Goal: Task Accomplishment & Management: Complete application form

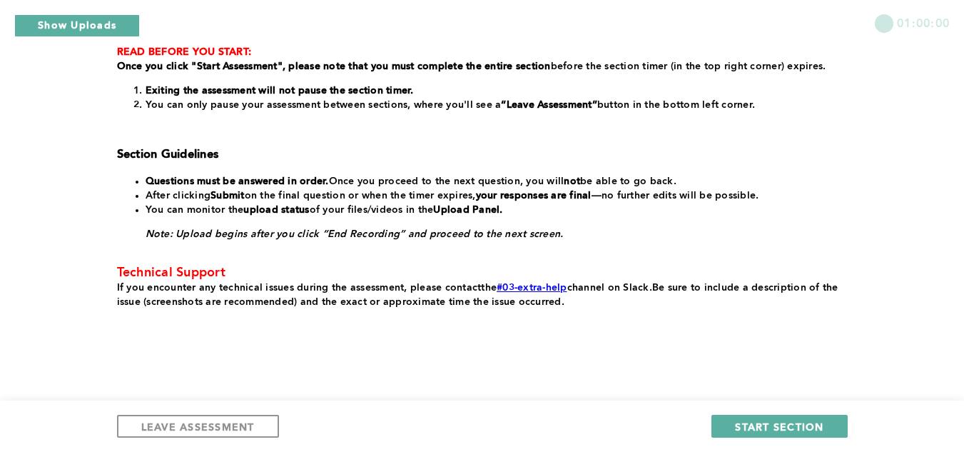
scroll to position [291, 0]
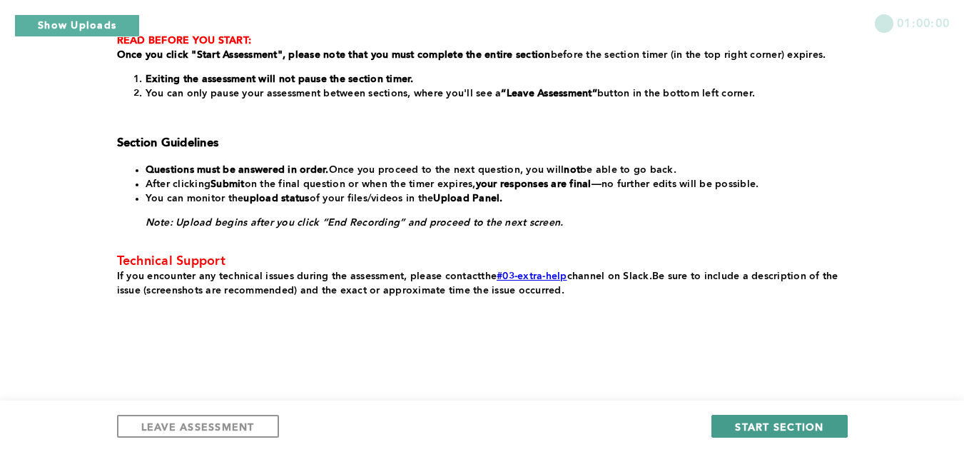
click at [808, 425] on span "START SECTION" at bounding box center [779, 427] width 88 height 14
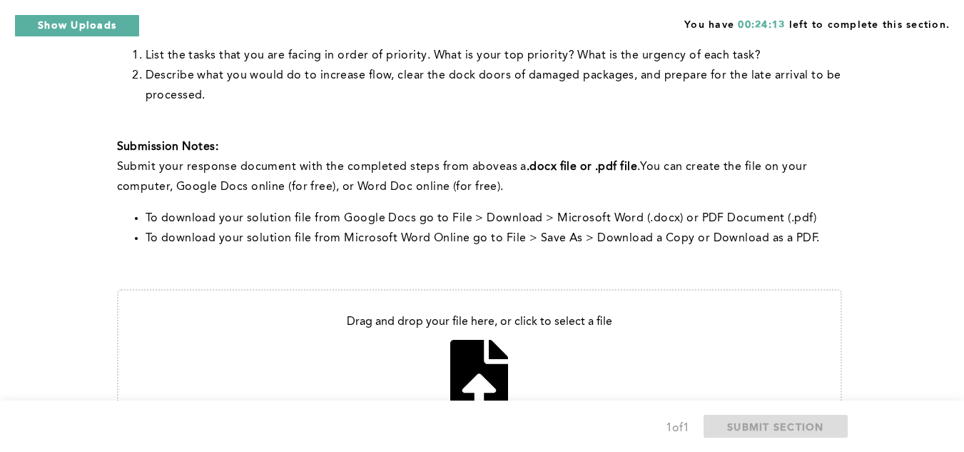
scroll to position [650, 0]
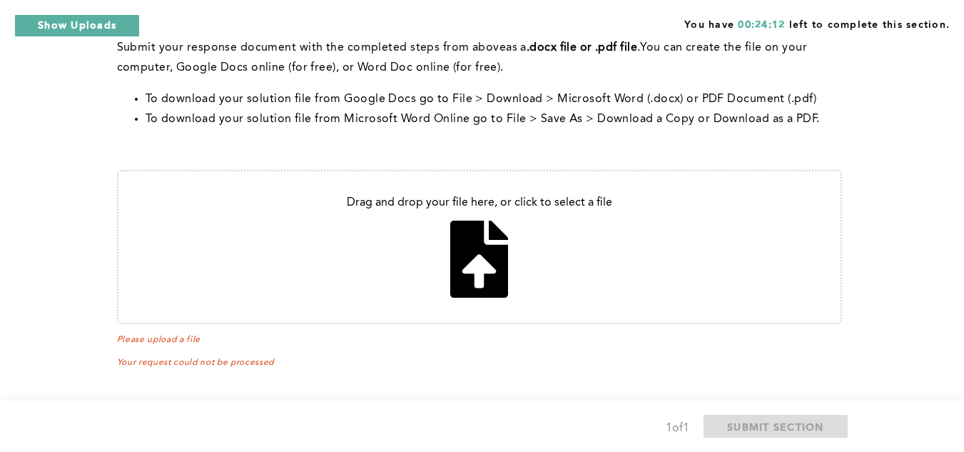
click at [463, 271] on input "file" at bounding box center [479, 246] width 722 height 151
type input "C:\fakepath\Problem Solving_S1.docx"
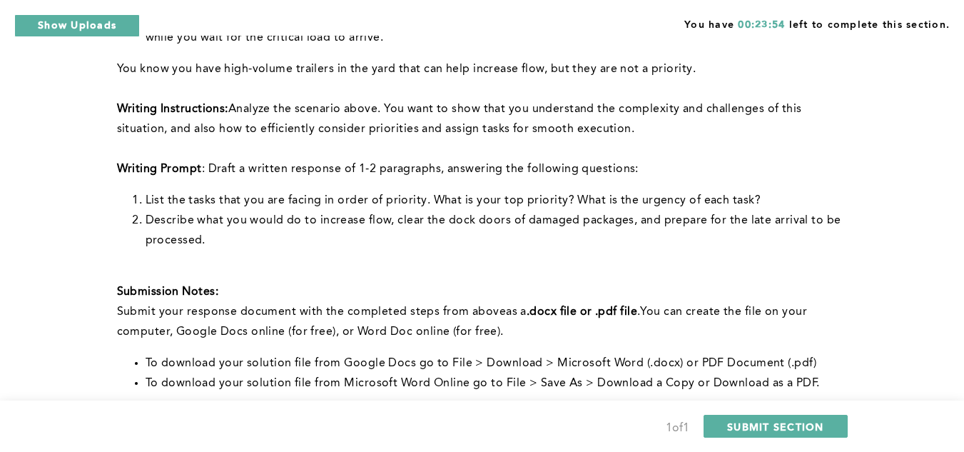
scroll to position [666, 0]
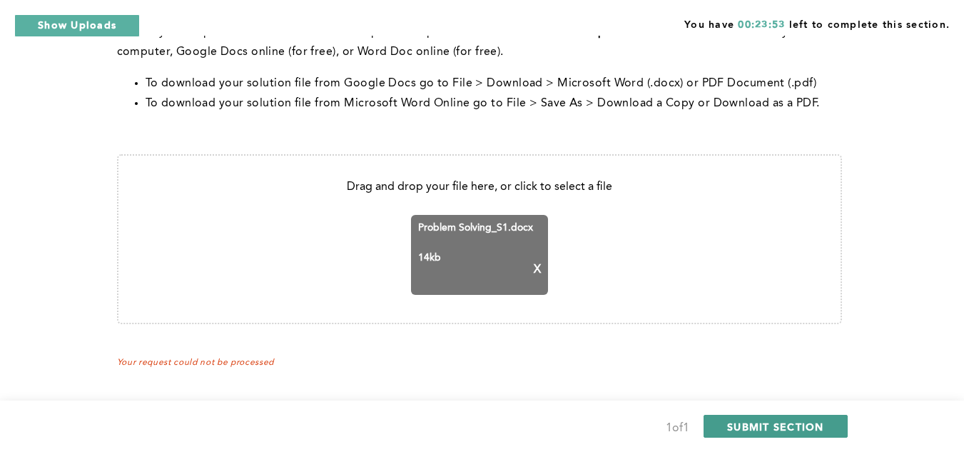
click at [754, 427] on span "SUBMIT SECTION" at bounding box center [775, 427] width 97 height 14
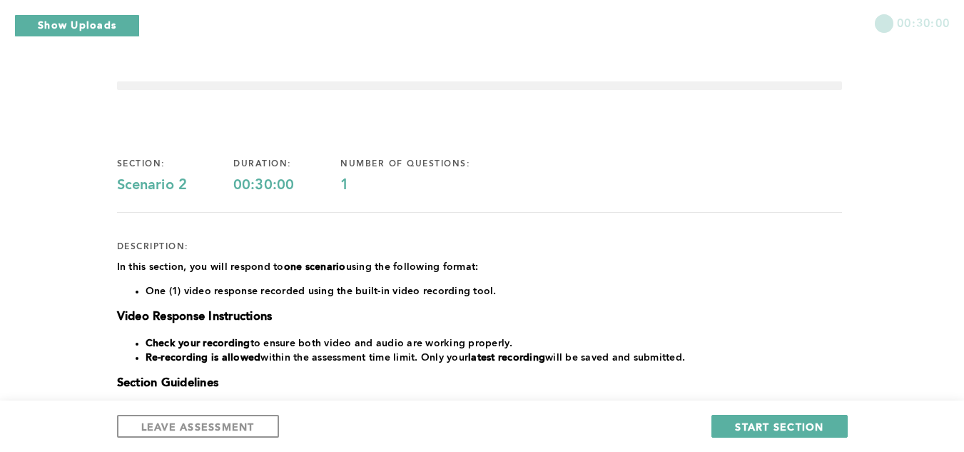
scroll to position [0, 0]
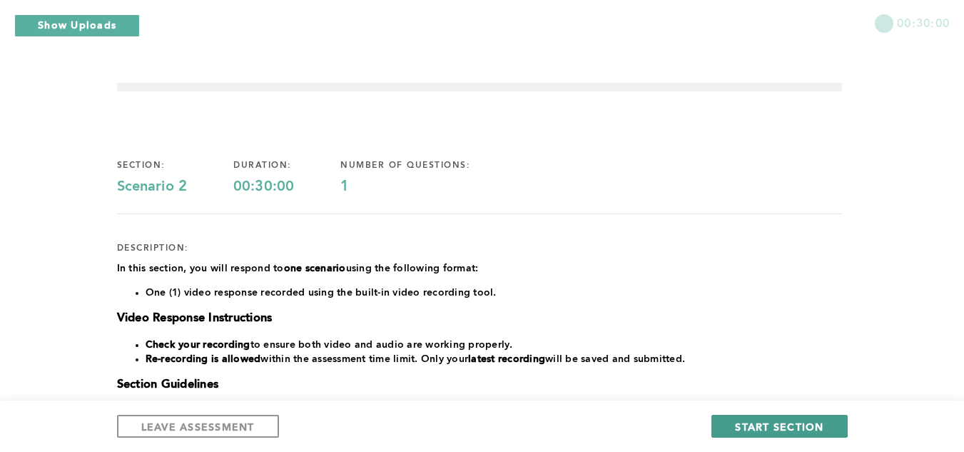
click at [813, 427] on span "START SECTION" at bounding box center [779, 427] width 88 height 14
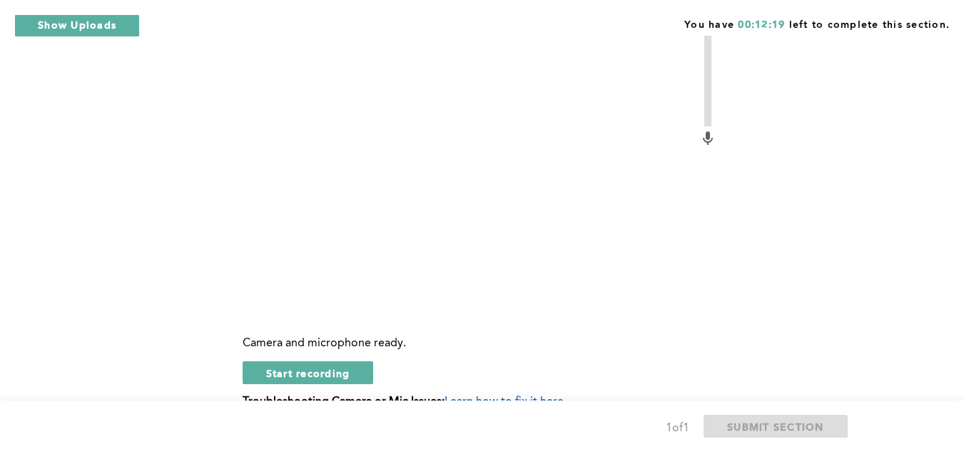
scroll to position [543, 0]
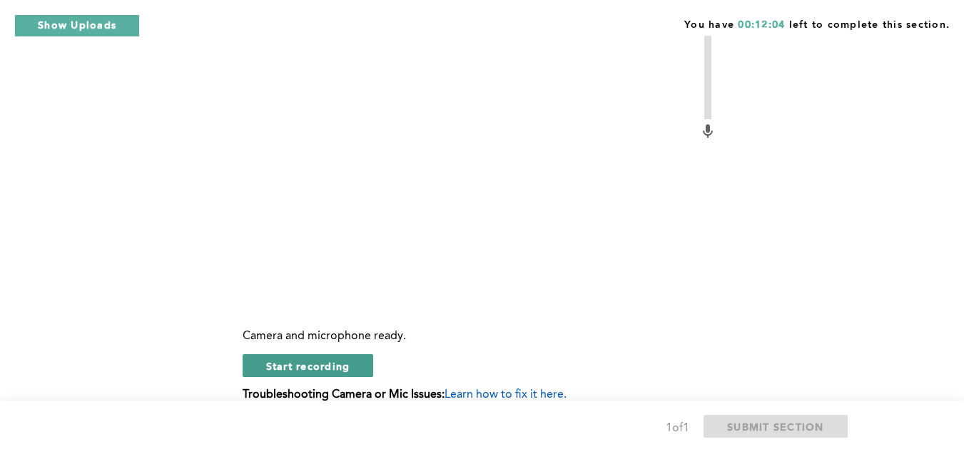
click at [333, 372] on span "Start recording" at bounding box center [308, 366] width 84 height 14
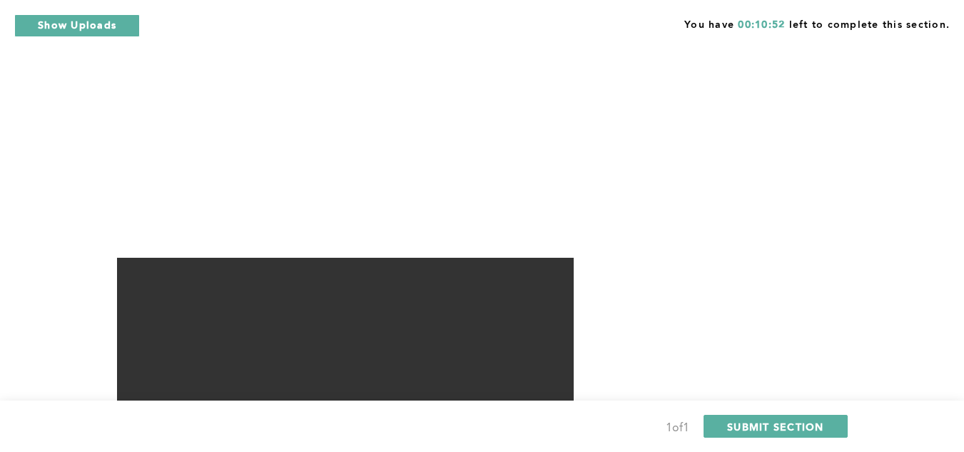
scroll to position [624, 0]
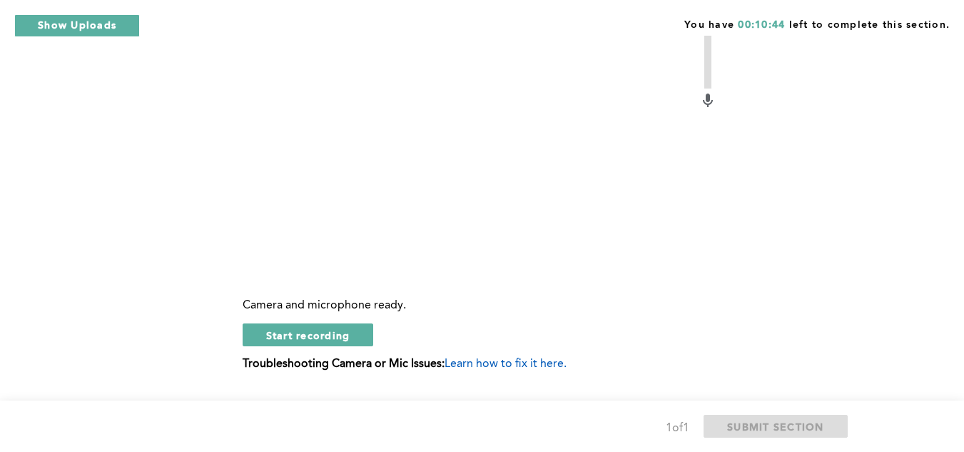
scroll to position [579, 0]
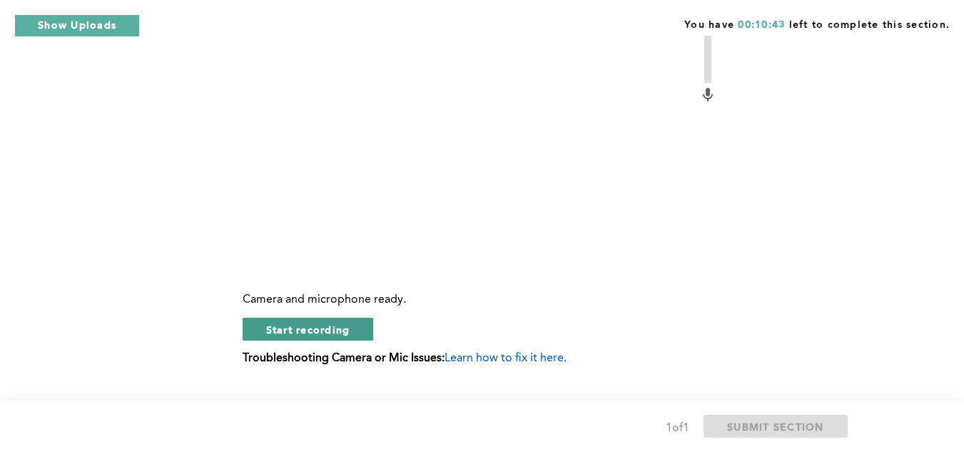
click at [337, 336] on span "Start recording" at bounding box center [308, 330] width 84 height 14
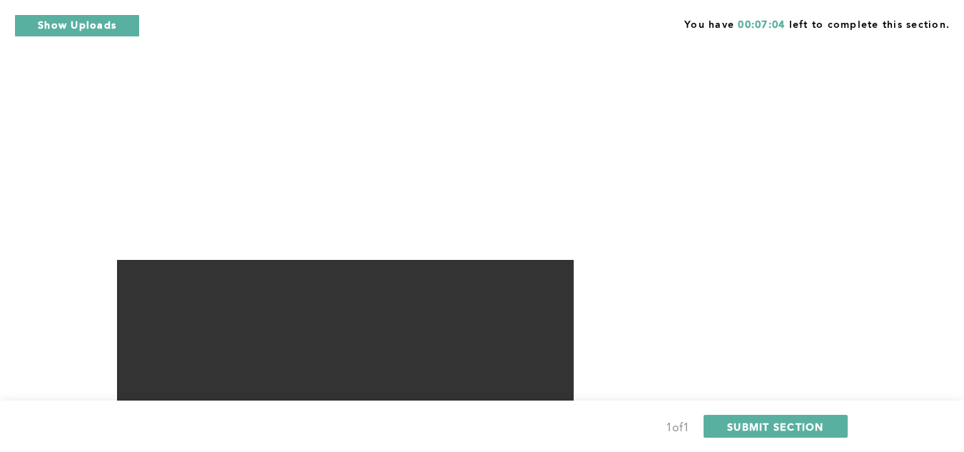
scroll to position [624, 0]
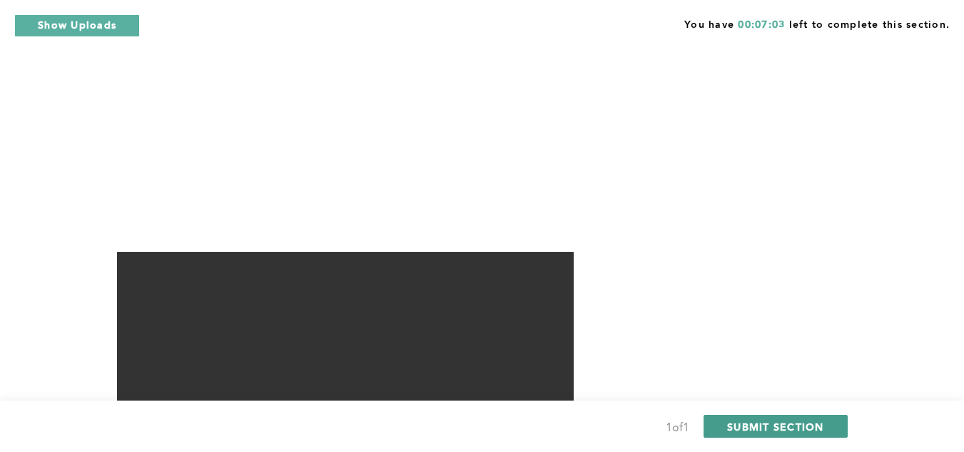
click at [808, 423] on span "SUBMIT SECTION" at bounding box center [775, 427] width 97 height 14
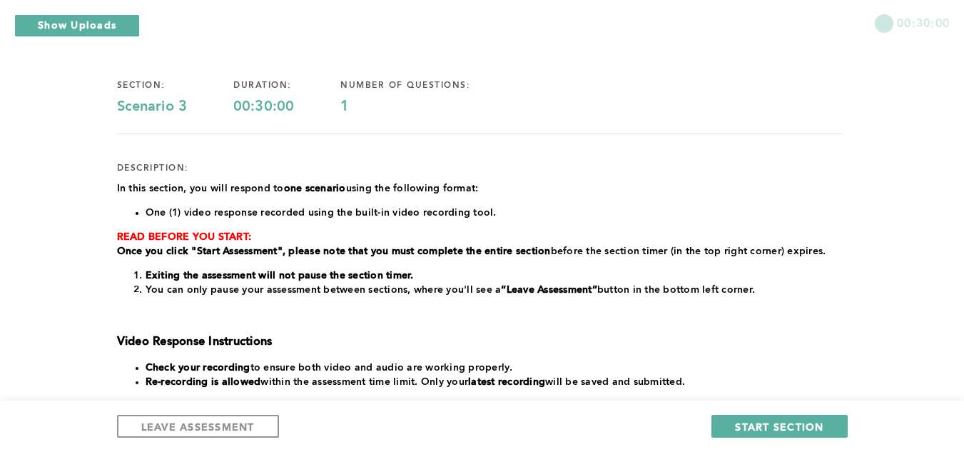
scroll to position [81, 0]
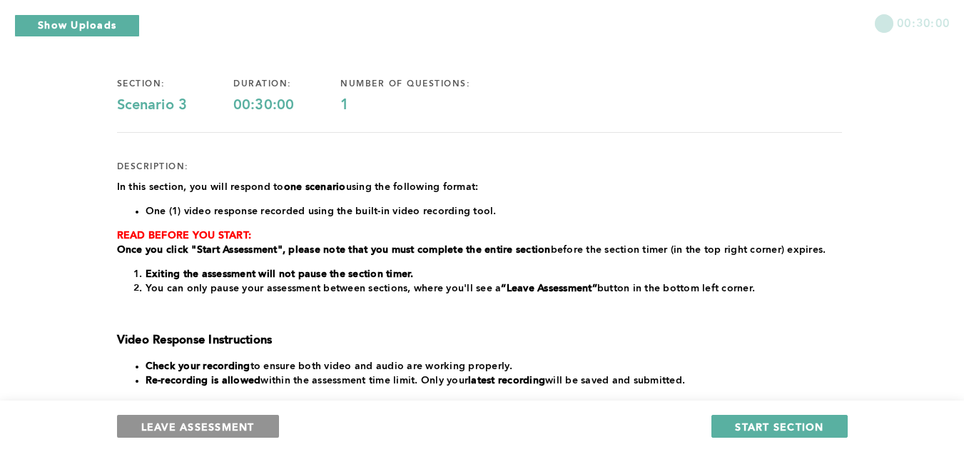
click at [268, 426] on button "LEAVE ASSESSMENT" at bounding box center [198, 426] width 162 height 23
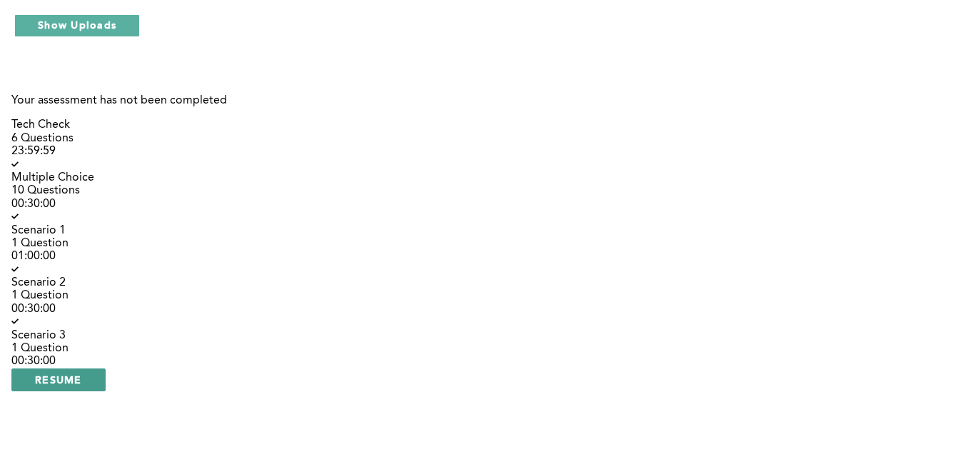
click at [82, 372] on span "RESUME" at bounding box center [58, 379] width 47 height 14
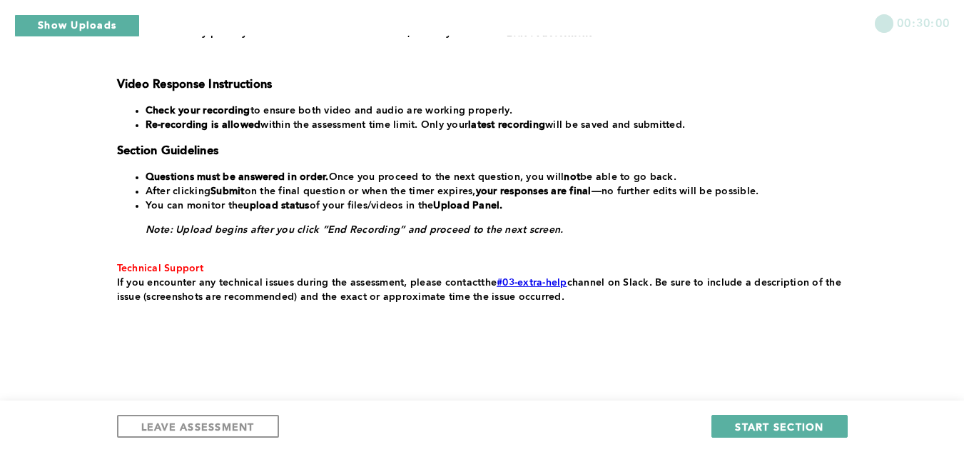
scroll to position [343, 0]
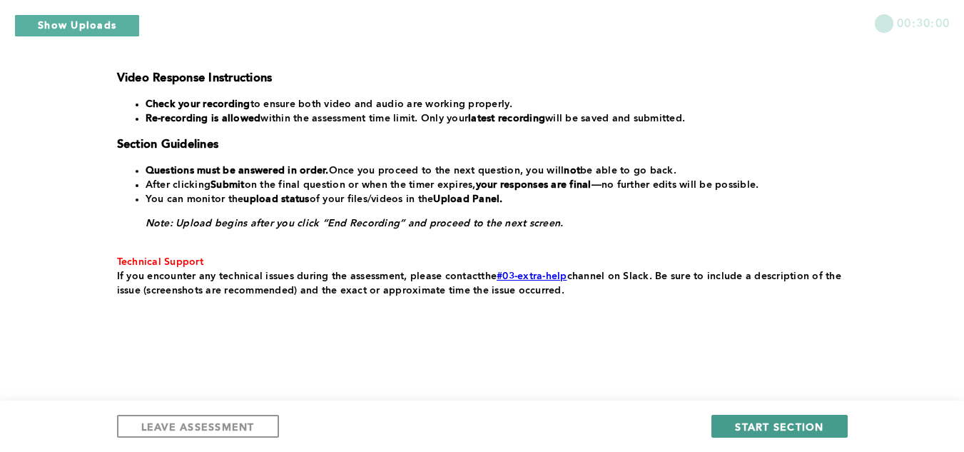
click at [814, 425] on span "START SECTION" at bounding box center [779, 427] width 88 height 14
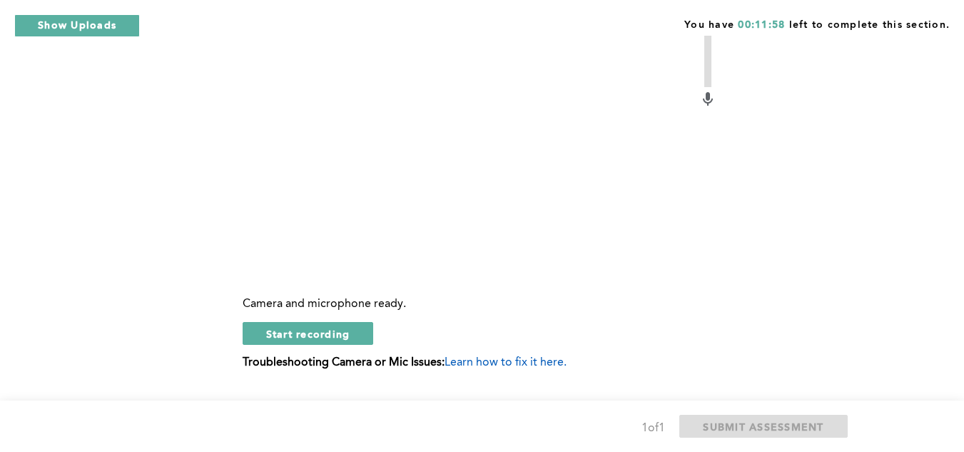
scroll to position [556, 0]
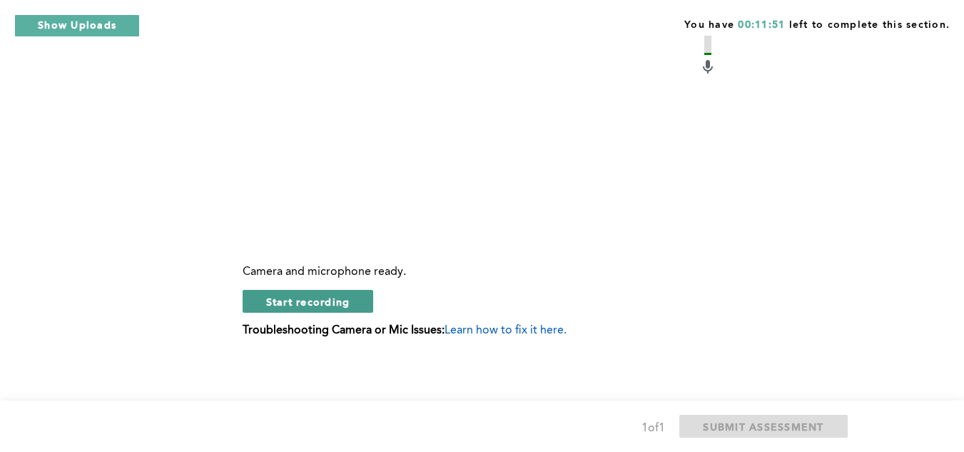
click at [334, 305] on span "Start recording" at bounding box center [308, 302] width 84 height 14
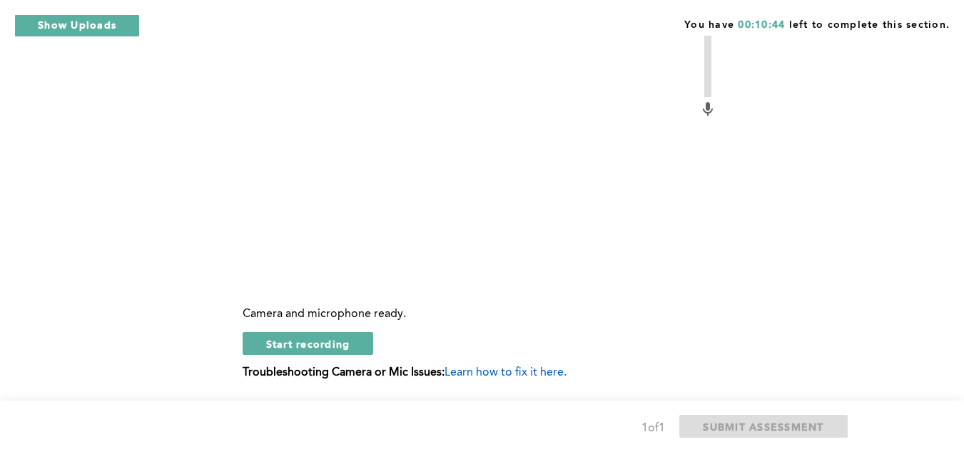
scroll to position [509, 0]
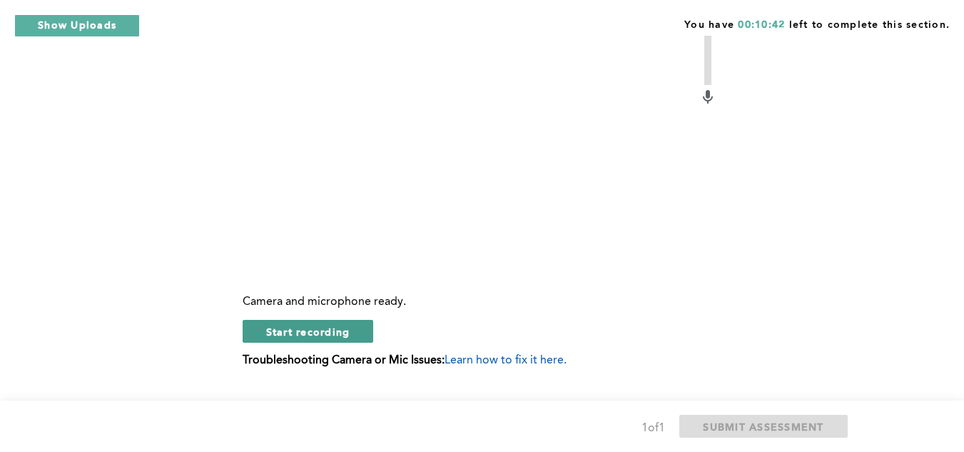
click at [320, 340] on button "Start recording" at bounding box center [308, 331] width 131 height 23
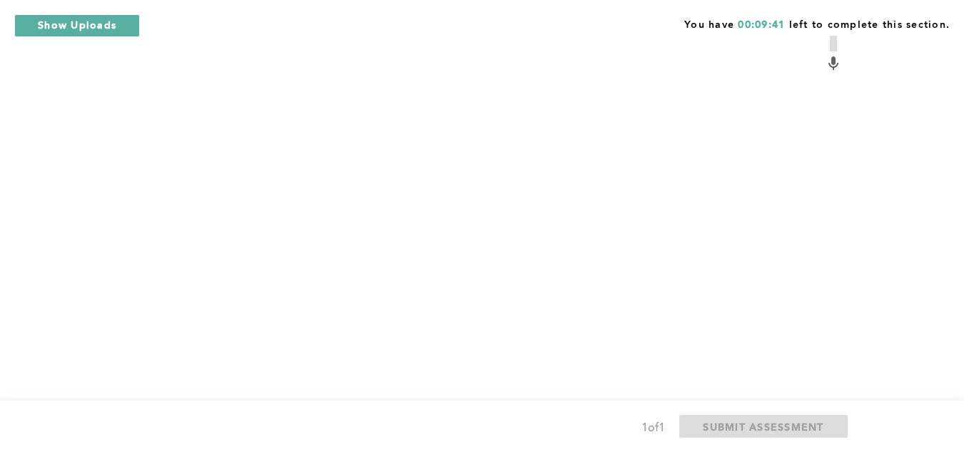
scroll to position [556, 0]
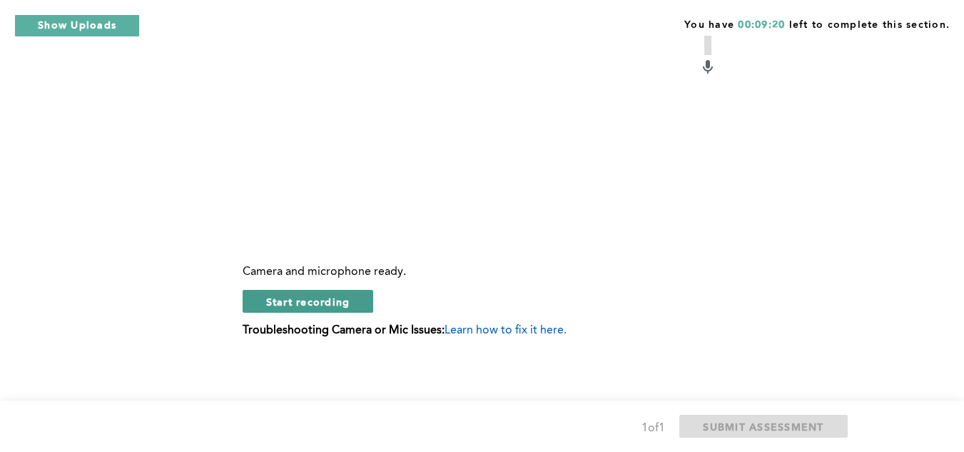
click at [345, 299] on span "Start recording" at bounding box center [308, 302] width 84 height 14
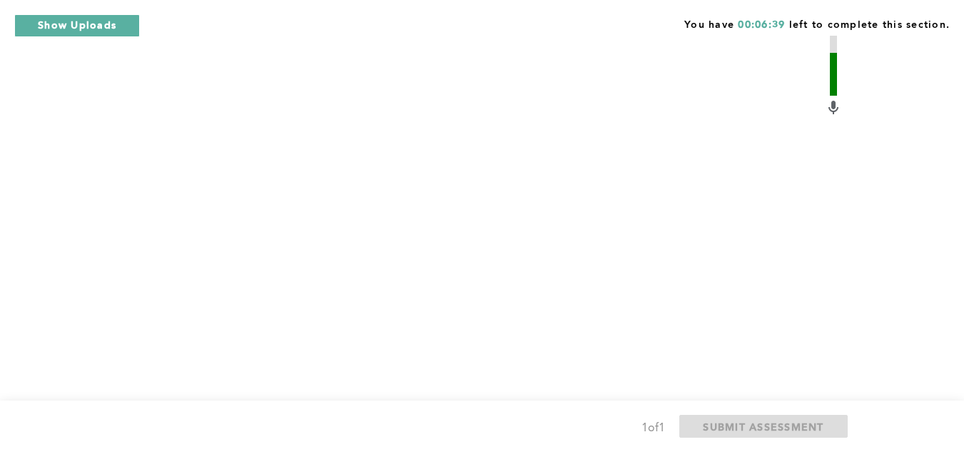
scroll to position [500, 0]
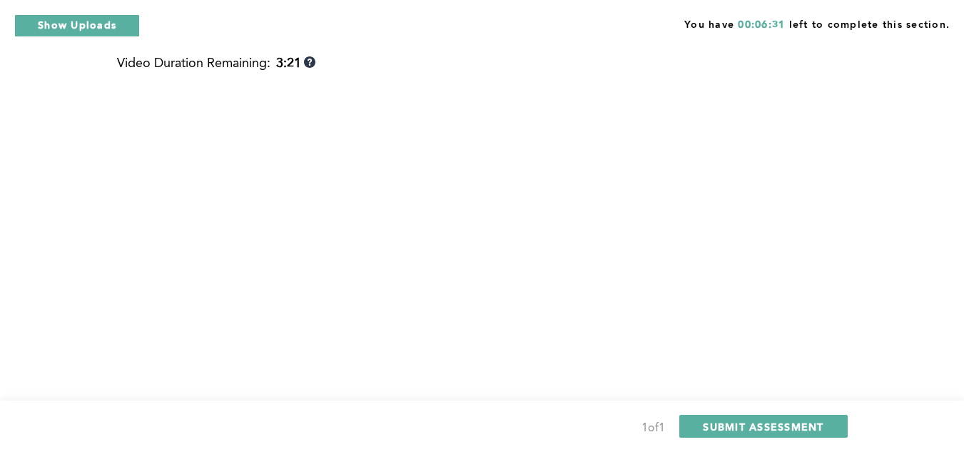
scroll to position [385, 0]
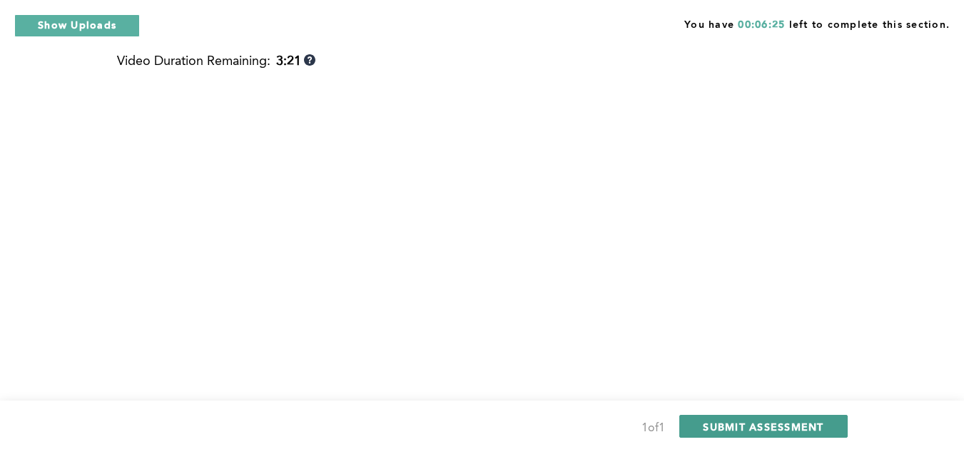
click at [730, 431] on span "SUBMIT ASSESSMENT" at bounding box center [763, 427] width 121 height 14
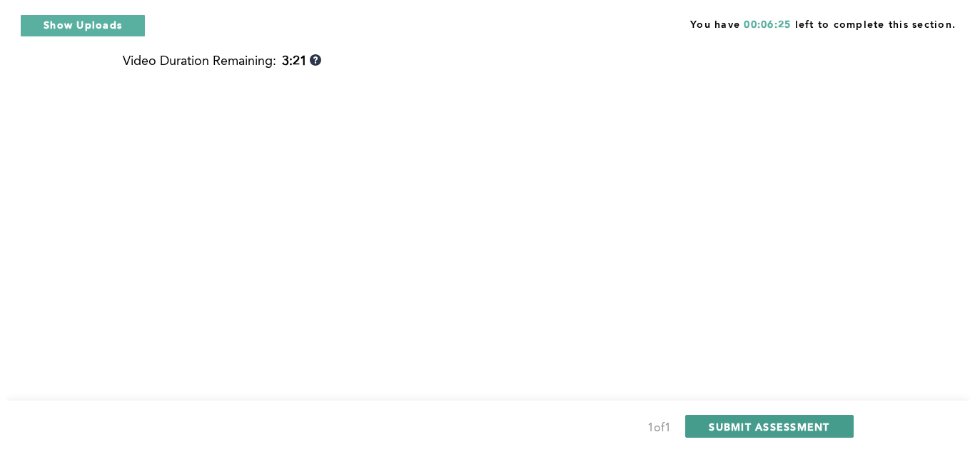
scroll to position [0, 0]
